Goal: Transaction & Acquisition: Register for event/course

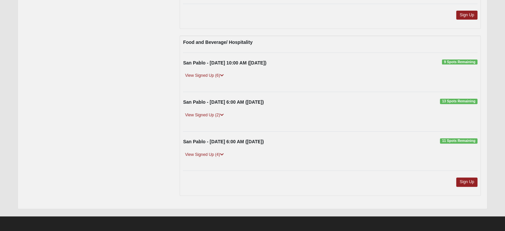
scroll to position [217, 0]
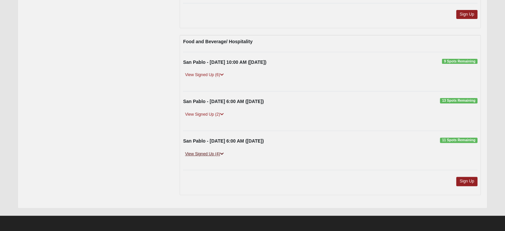
click at [216, 154] on link "View Signed Up (4)" at bounding box center [204, 153] width 43 height 7
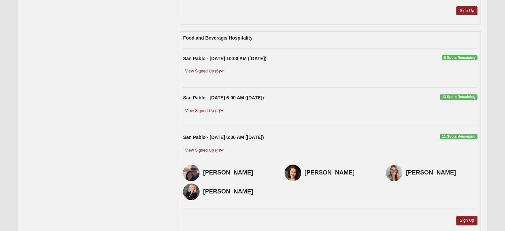
scroll to position [220, 0]
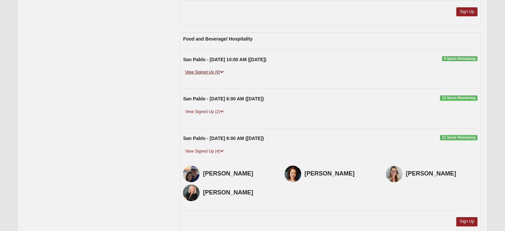
click at [223, 70] on icon at bounding box center [222, 72] width 4 height 4
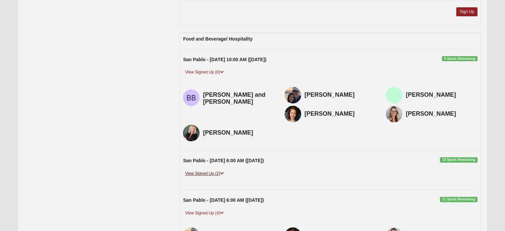
click at [222, 171] on icon at bounding box center [222, 173] width 4 height 4
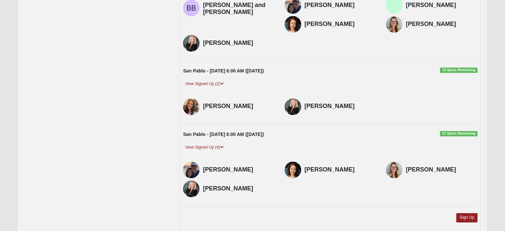
scroll to position [327, 0]
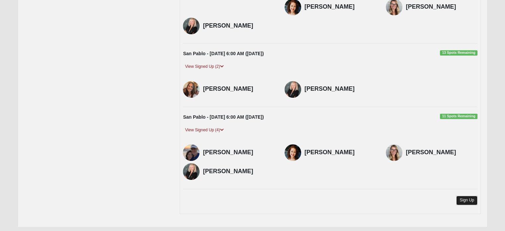
click at [473, 196] on link "Sign Up" at bounding box center [466, 200] width 21 height 9
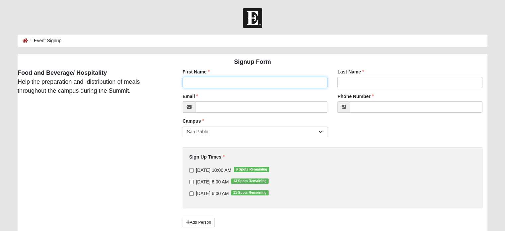
click at [286, 85] on input "First Name" at bounding box center [255, 82] width 145 height 11
type input "[PERSON_NAME]"
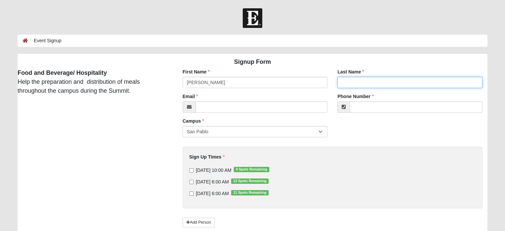
type input "[PERSON_NAME]"
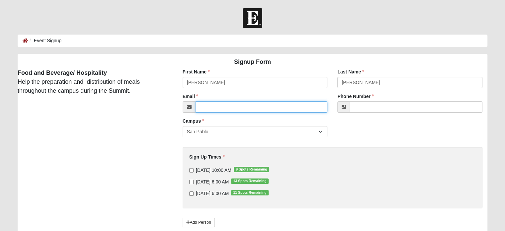
type input "[EMAIL_ADDRESS][DOMAIN_NAME]"
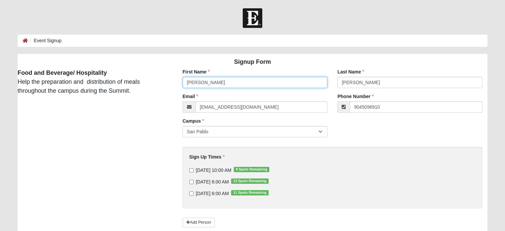
type input "[PHONE_NUMBER]"
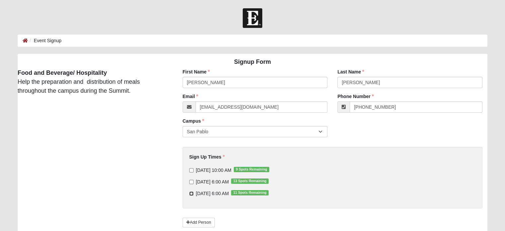
click at [191, 192] on input "[DATE] 6:00 AM 11 Spots Remaining" at bounding box center [191, 193] width 4 height 4
checkbox input "true"
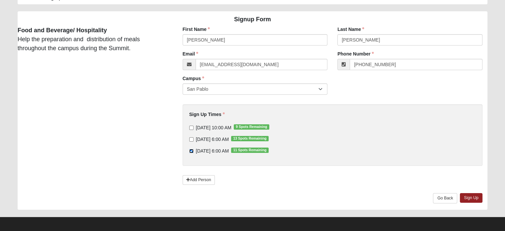
scroll to position [45, 0]
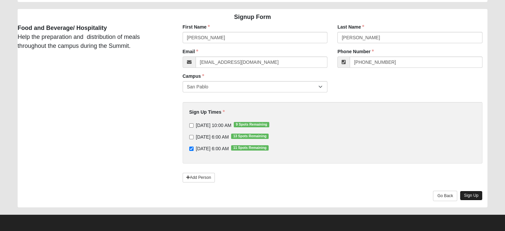
click at [471, 196] on link "Sign Up" at bounding box center [471, 196] width 23 height 10
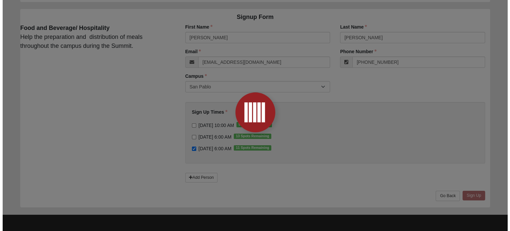
scroll to position [0, 0]
